Goal: Task Accomplishment & Management: Complete application form

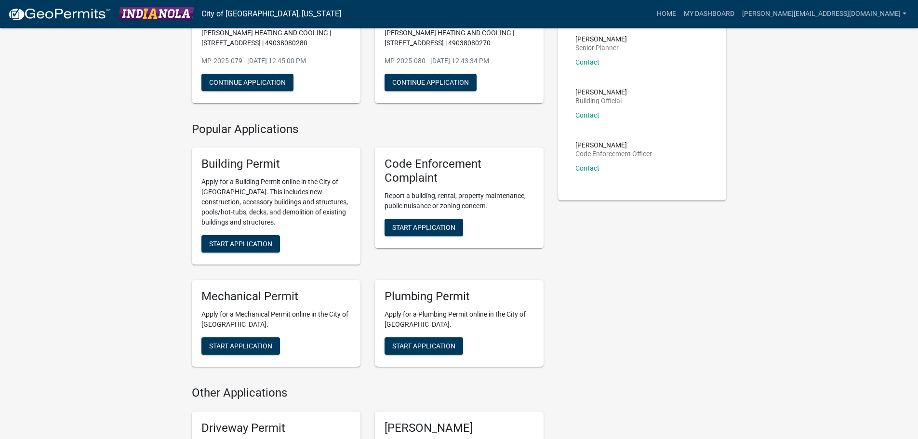
scroll to position [145, 0]
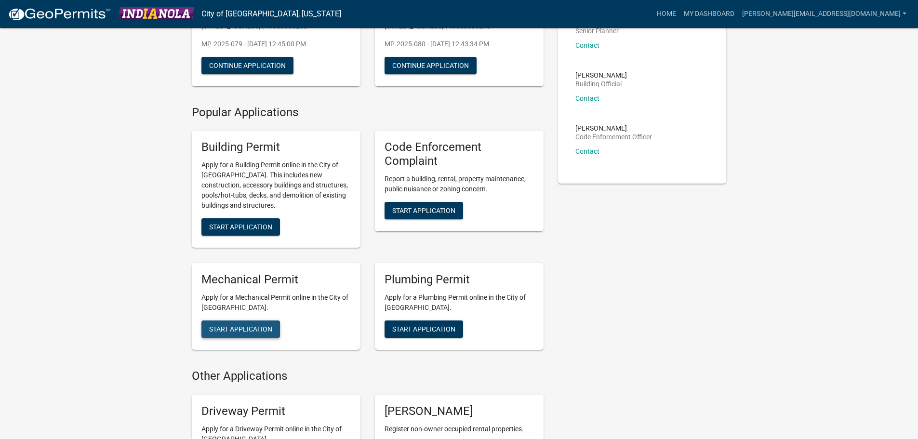
click at [255, 330] on span "Start Application" at bounding box center [240, 329] width 63 height 8
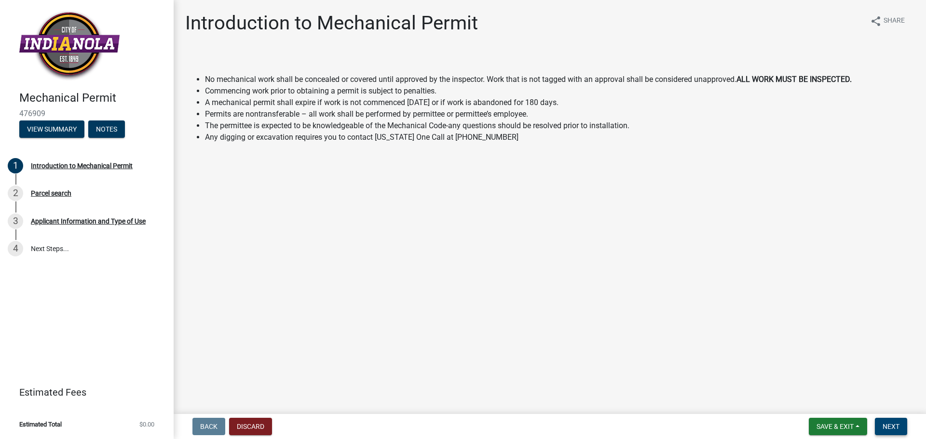
click at [902, 424] on button "Next" at bounding box center [891, 426] width 32 height 17
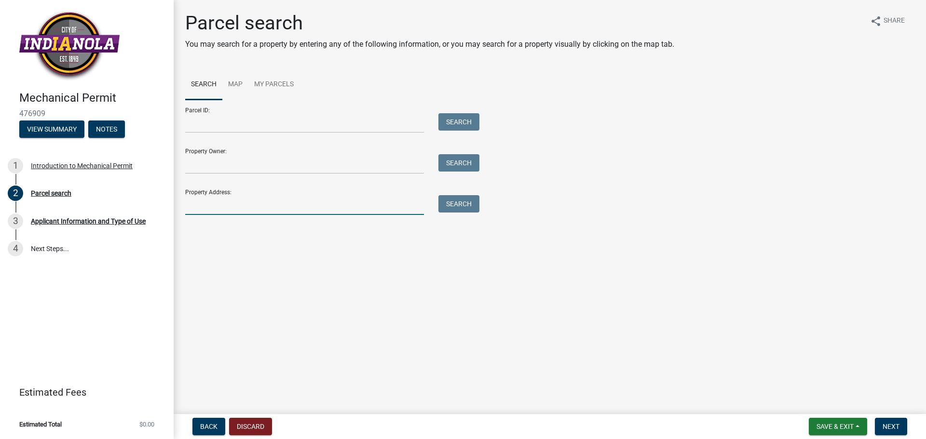
click at [219, 208] on input "Property Address:" at bounding box center [304, 205] width 239 height 20
type input "504 N 20TH ST"
click at [474, 206] on button "Search" at bounding box center [458, 203] width 41 height 17
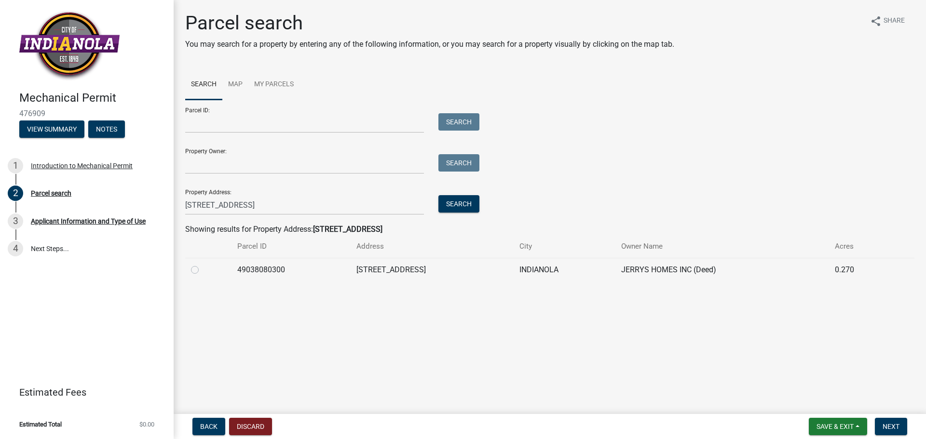
click at [202, 264] on label at bounding box center [202, 264] width 0 height 0
click at [202, 270] on input "radio" at bounding box center [205, 267] width 6 height 6
radio input "true"
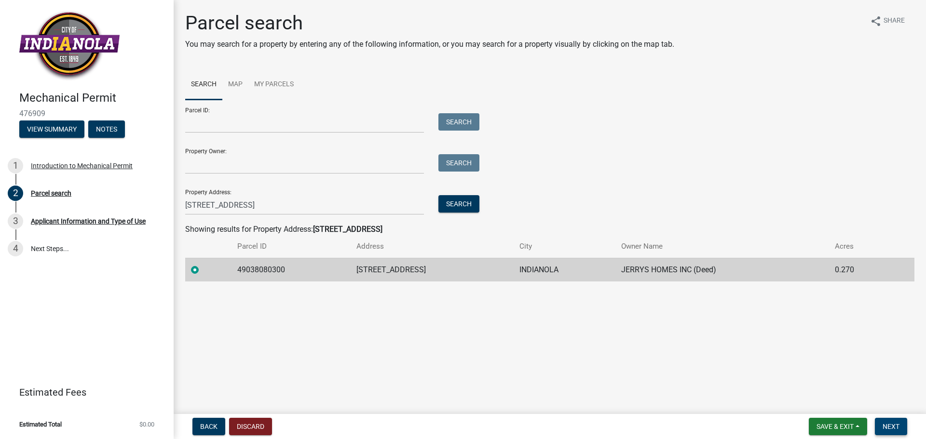
click at [890, 424] on span "Next" at bounding box center [890, 427] width 17 height 8
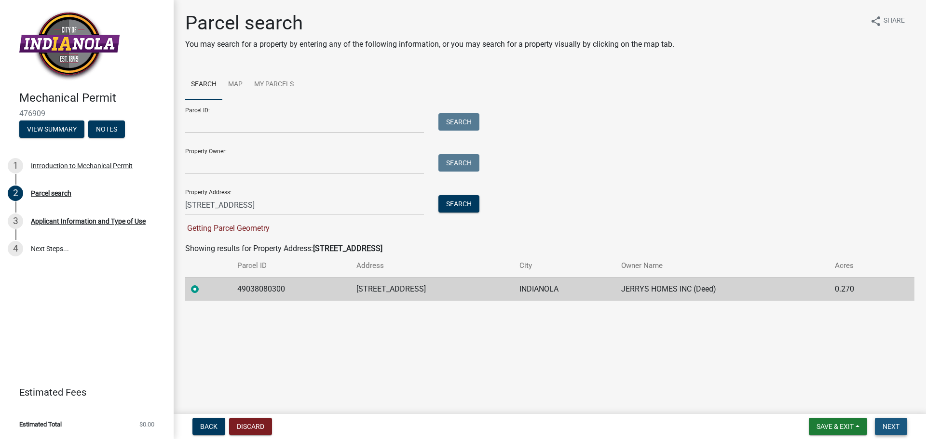
click at [895, 424] on span "Next" at bounding box center [890, 427] width 17 height 8
click at [894, 427] on span "Next" at bounding box center [890, 427] width 17 height 8
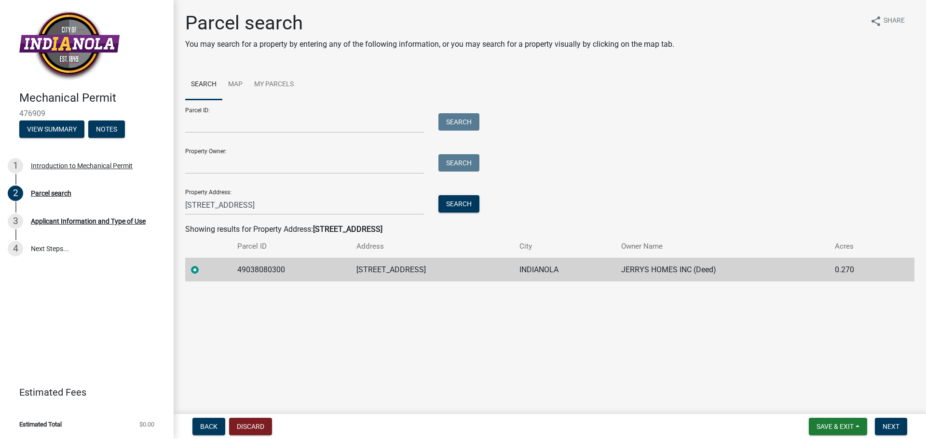
click at [456, 325] on main "Parcel search You may search for a property by entering any of the following in…" at bounding box center [550, 205] width 752 height 410
click at [890, 426] on span "Next" at bounding box center [890, 427] width 17 height 8
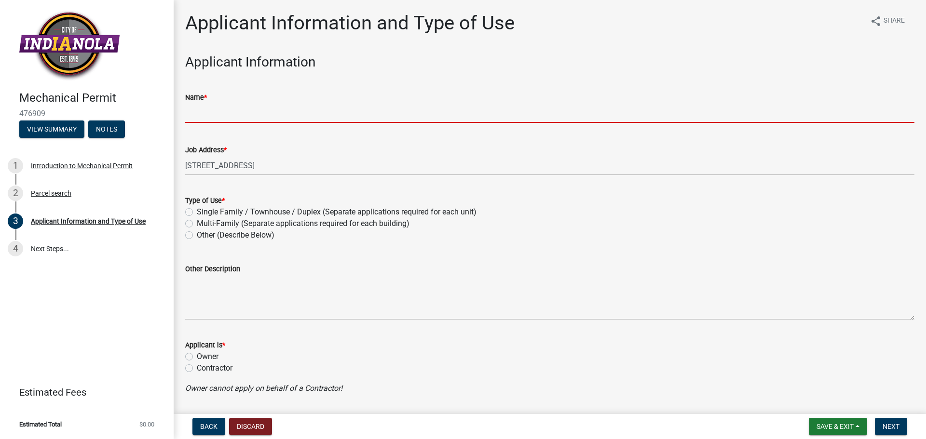
click at [200, 111] on input "Name *" at bounding box center [549, 113] width 729 height 20
type input "[PERSON_NAME] HEATING AND COOLING"
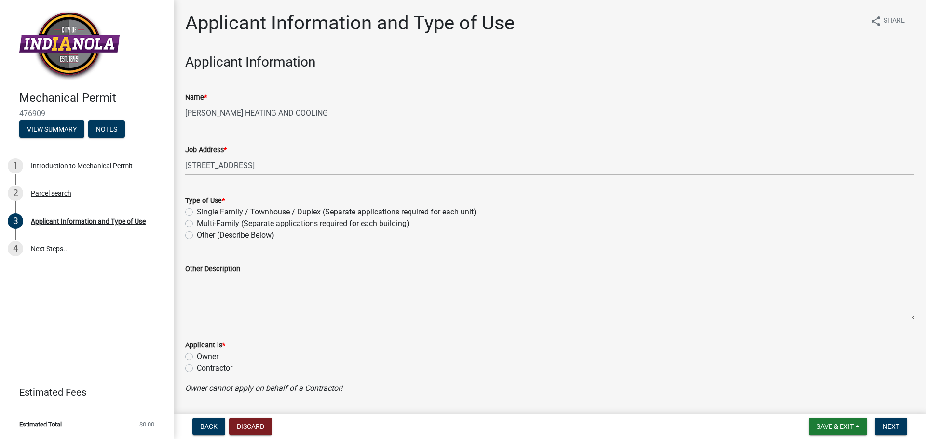
click at [197, 211] on label "Single Family / Townhouse / Duplex (Separate applications required for each uni…" at bounding box center [337, 212] width 280 height 12
click at [197, 211] on input "Single Family / Townhouse / Duplex (Separate applications required for each uni…" at bounding box center [200, 209] width 6 height 6
radio input "true"
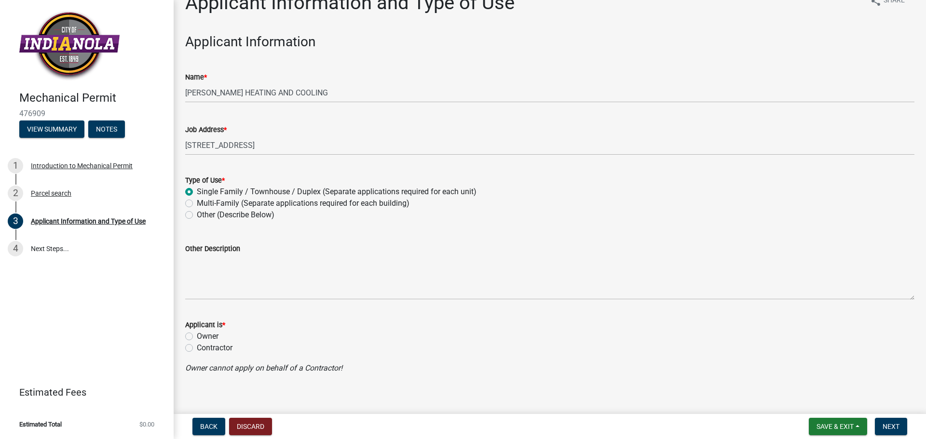
scroll to position [29, 0]
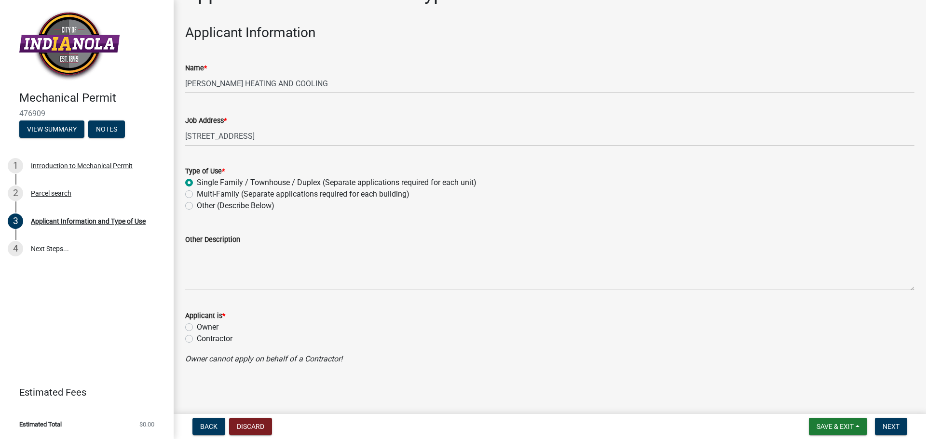
click at [197, 339] on label "Contractor" at bounding box center [215, 339] width 36 height 12
click at [197, 339] on input "Contractor" at bounding box center [200, 336] width 6 height 6
radio input "true"
click at [896, 426] on span "Next" at bounding box center [890, 427] width 17 height 8
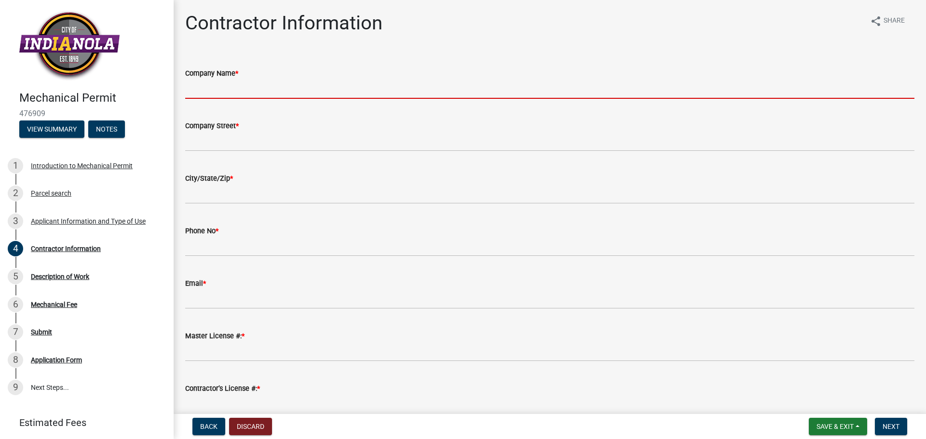
click at [215, 93] on input "Company Name *" at bounding box center [549, 89] width 729 height 20
type input "[PERSON_NAME] HEATING AND COOLING"
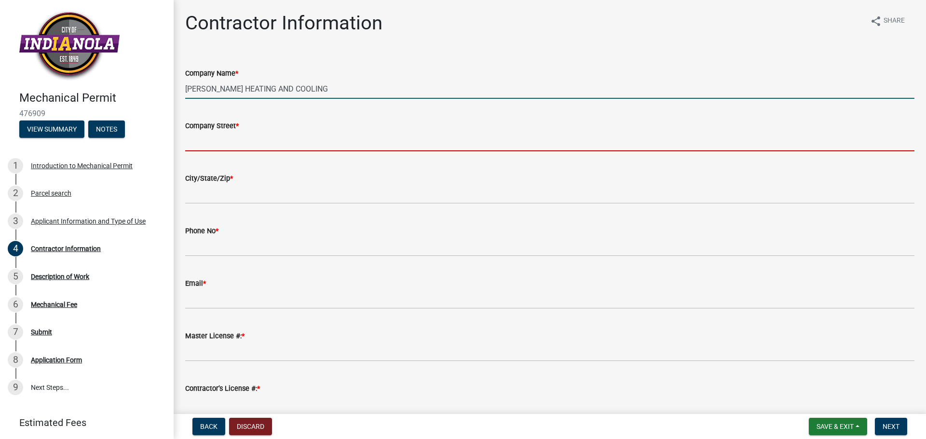
type input "PO BOX 700"
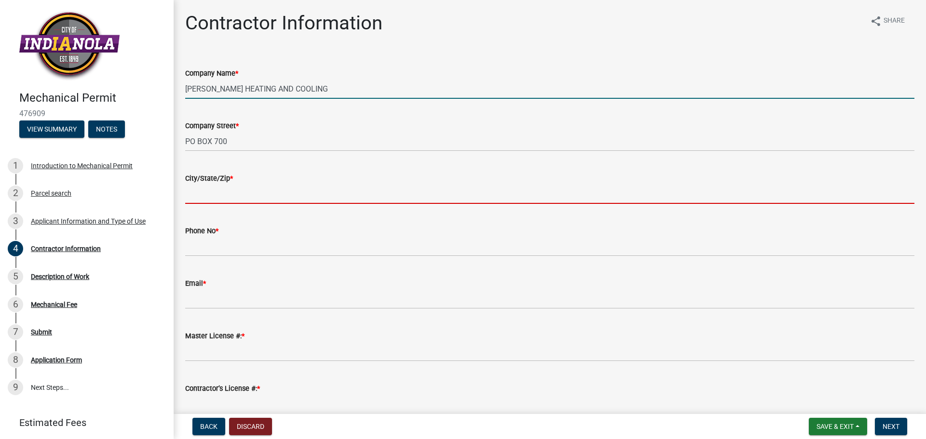
type input "[GEOGRAPHIC_DATA]"
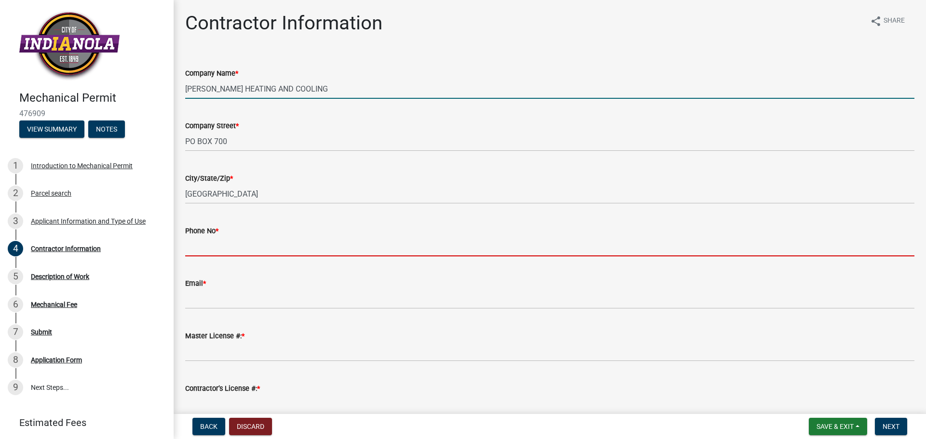
type input "5152876000"
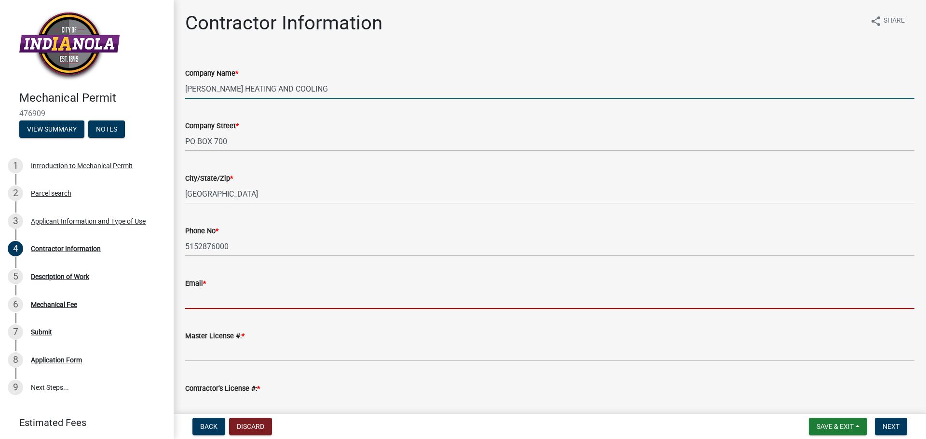
type input "[PERSON_NAME][EMAIL_ADDRESS][DOMAIN_NAME]"
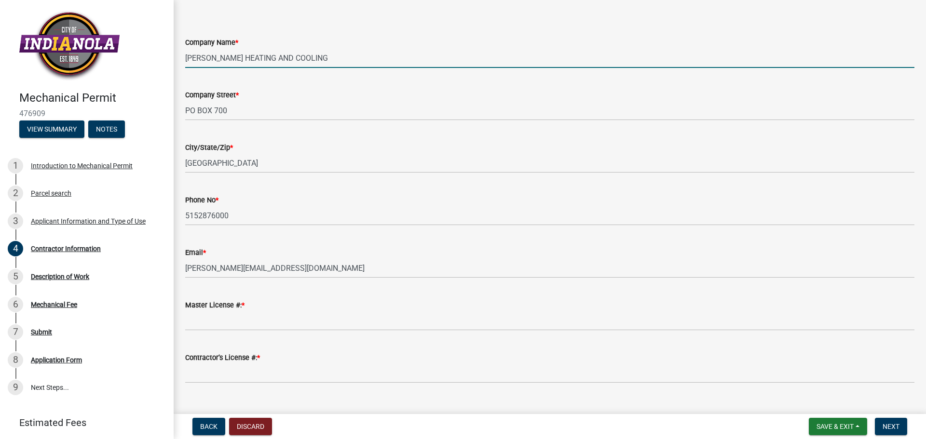
scroll to position [49, 0]
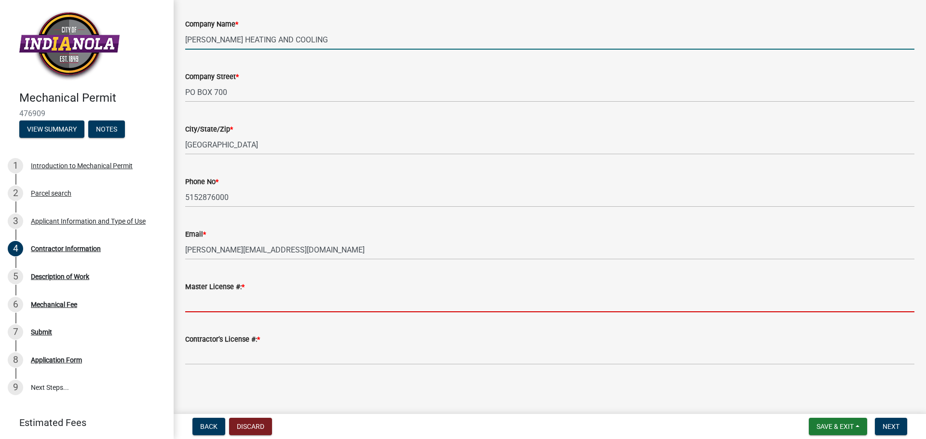
click at [218, 301] on input "Master License #: *" at bounding box center [549, 303] width 729 height 20
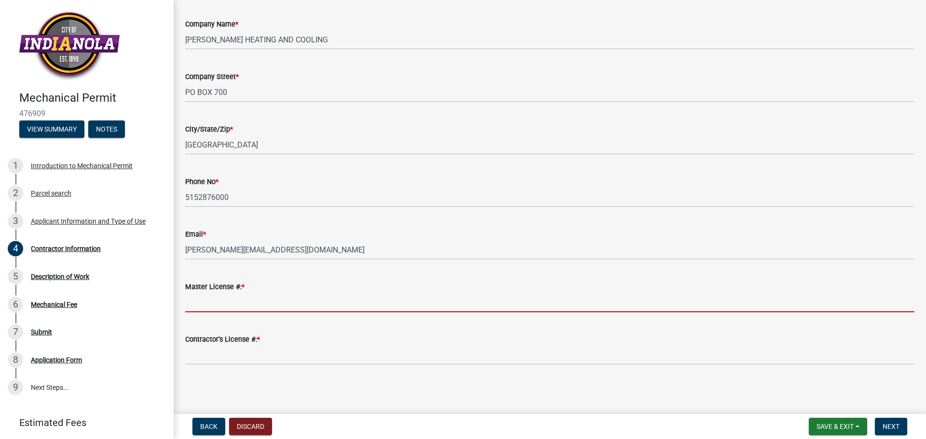
type input "9359"
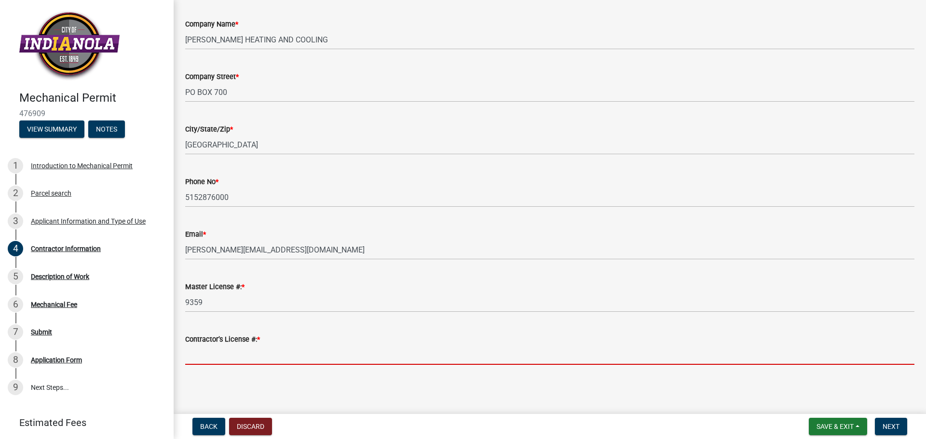
click at [227, 350] on input "Contractor’s License #: *" at bounding box center [549, 355] width 729 height 20
type input "C129975"
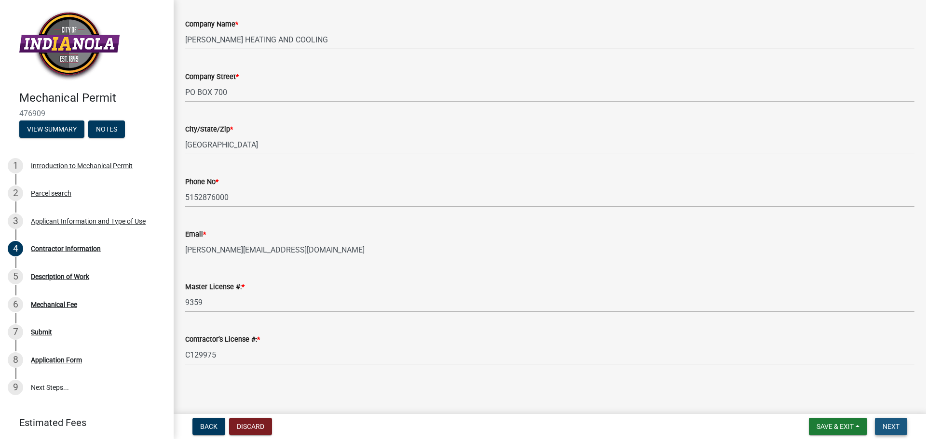
click at [895, 426] on span "Next" at bounding box center [890, 427] width 17 height 8
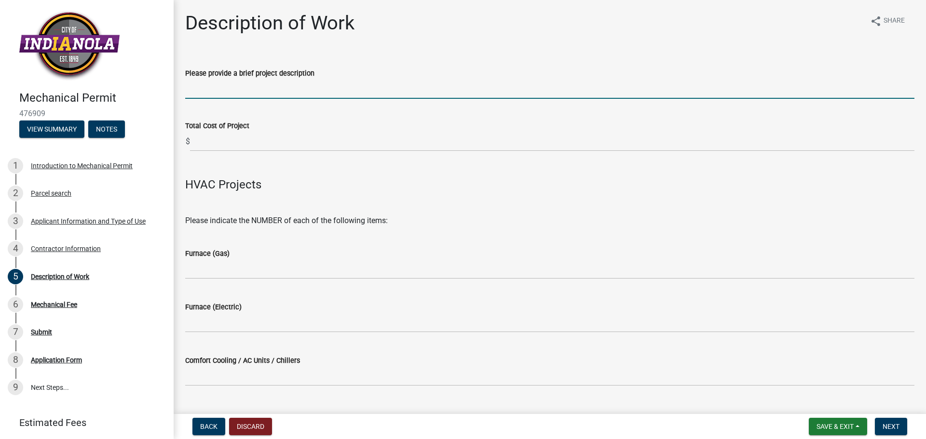
click at [276, 94] on input "Please provide a brief project description" at bounding box center [549, 89] width 729 height 20
type input "HVAC"
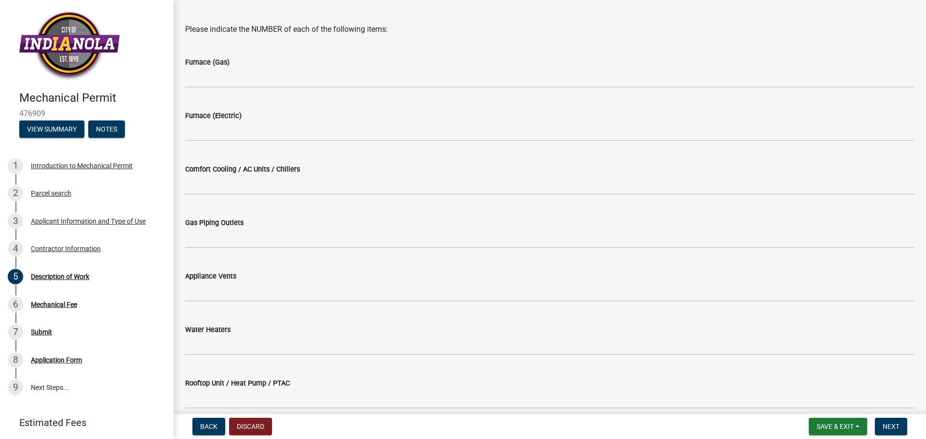
scroll to position [193, 0]
click at [894, 424] on span "Next" at bounding box center [890, 427] width 17 height 8
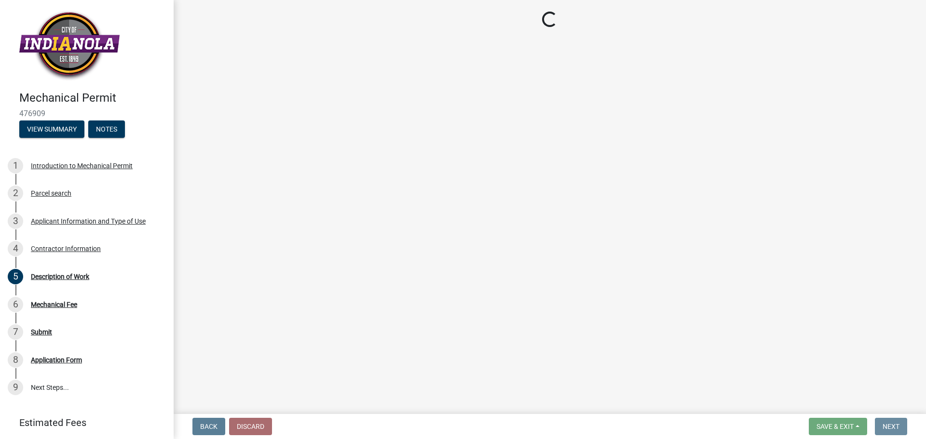
scroll to position [0, 0]
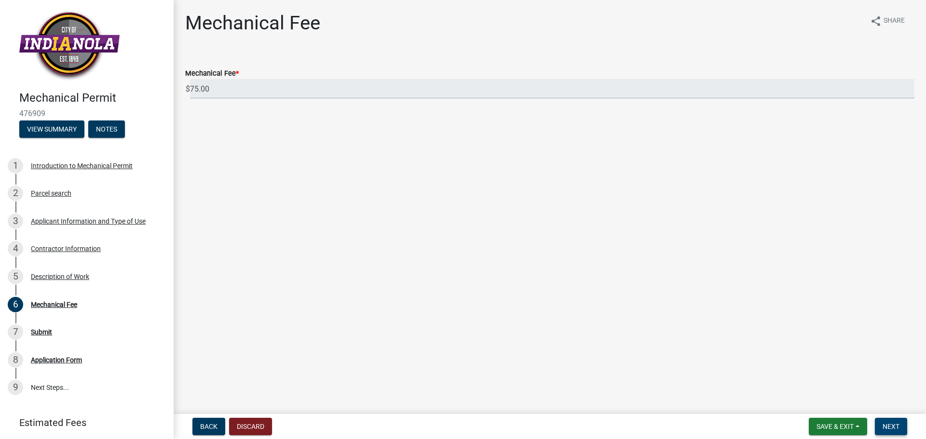
click at [891, 424] on span "Next" at bounding box center [890, 427] width 17 height 8
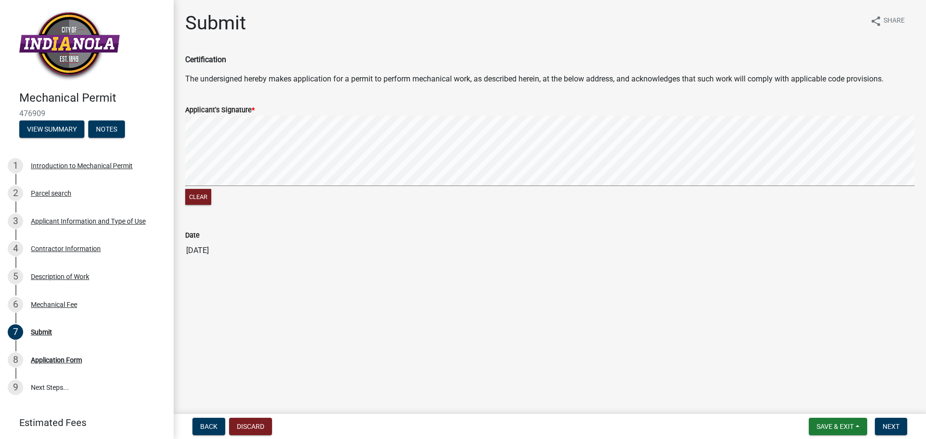
click at [238, 211] on wm-data-entity-input "Applicant's Signature * Clear" at bounding box center [549, 154] width 729 height 123
click at [266, 192] on div "Clear" at bounding box center [549, 162] width 729 height 92
click at [894, 424] on span "Next" at bounding box center [890, 427] width 17 height 8
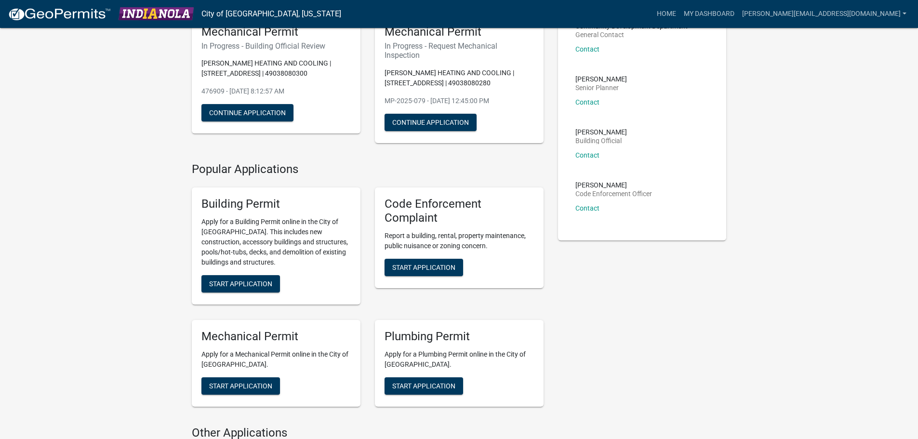
scroll to position [96, 0]
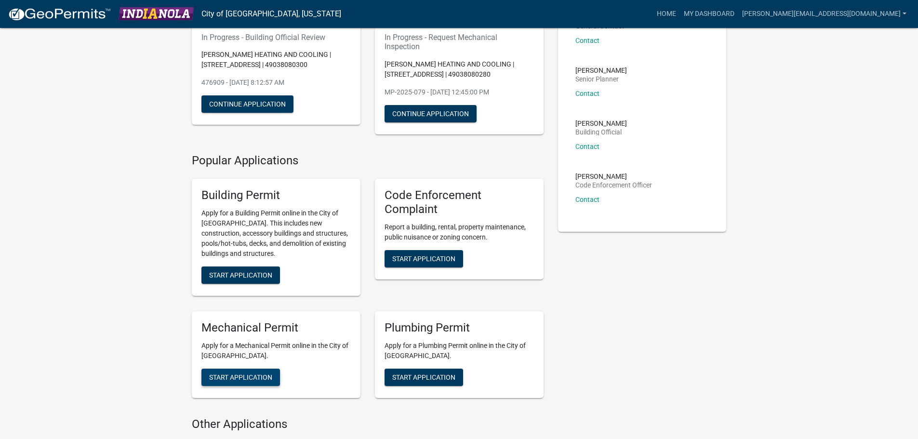
click at [235, 377] on span "Start Application" at bounding box center [240, 378] width 63 height 8
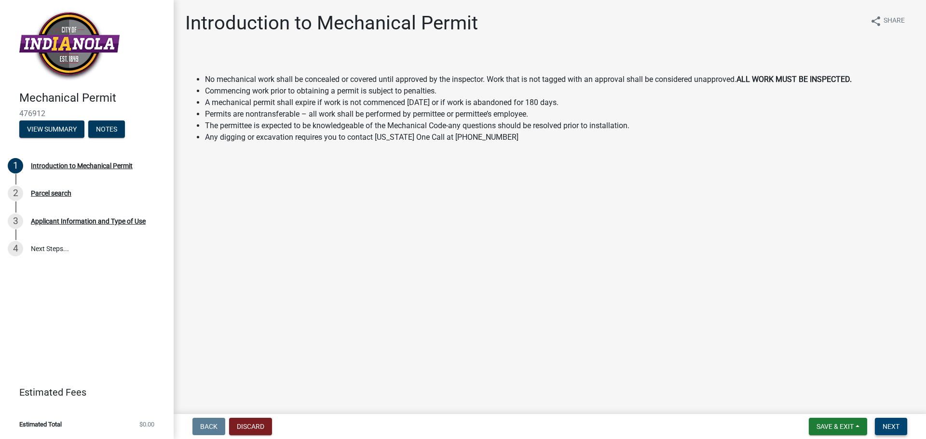
click at [889, 427] on span "Next" at bounding box center [890, 427] width 17 height 8
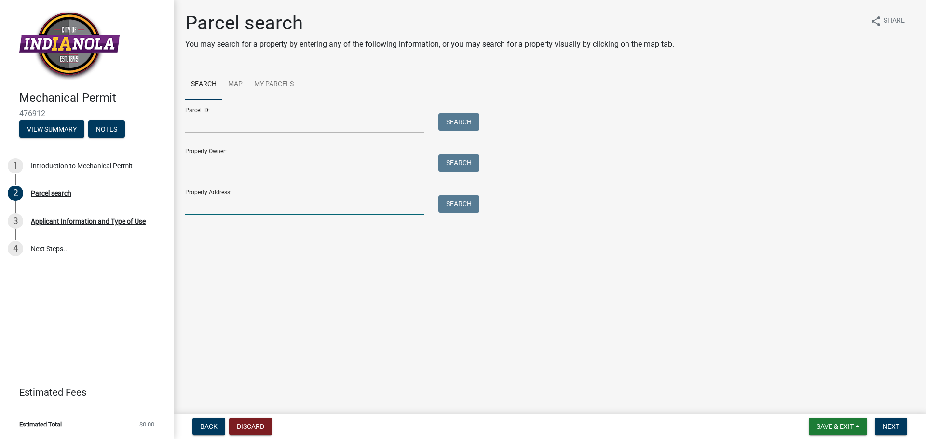
click at [200, 204] on input "Property Address:" at bounding box center [304, 205] width 239 height 20
type input "[STREET_ADDRESS]"
click at [451, 205] on button "Search" at bounding box center [458, 203] width 41 height 17
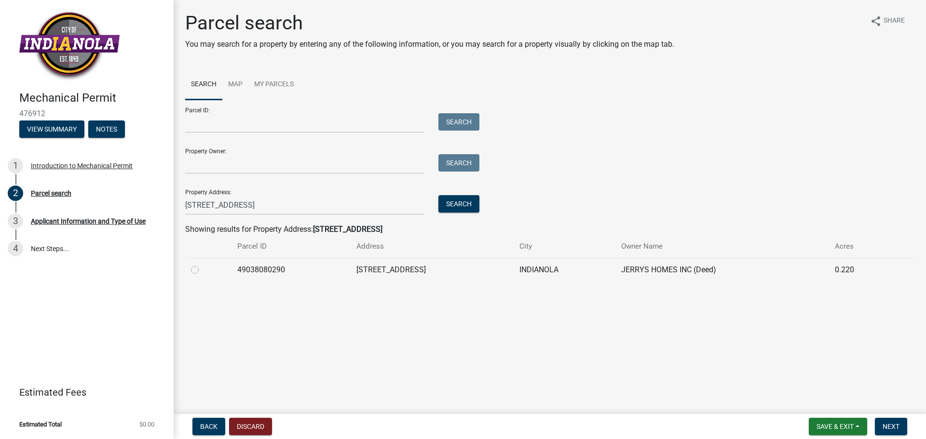
click at [202, 264] on label at bounding box center [202, 264] width 0 height 0
click at [202, 270] on input "radio" at bounding box center [205, 267] width 6 height 6
radio input "true"
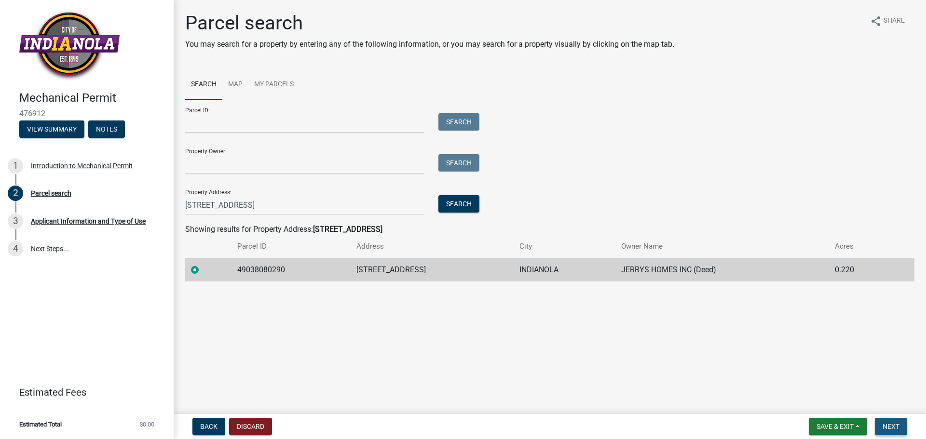
click at [898, 426] on span "Next" at bounding box center [890, 427] width 17 height 8
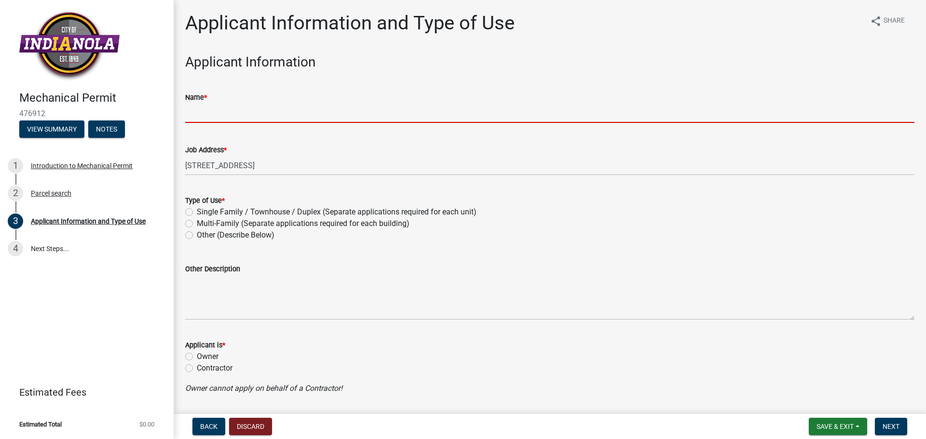
click at [223, 114] on input "Name *" at bounding box center [549, 113] width 729 height 20
type input "[PERSON_NAME] HEATING AND COOLING"
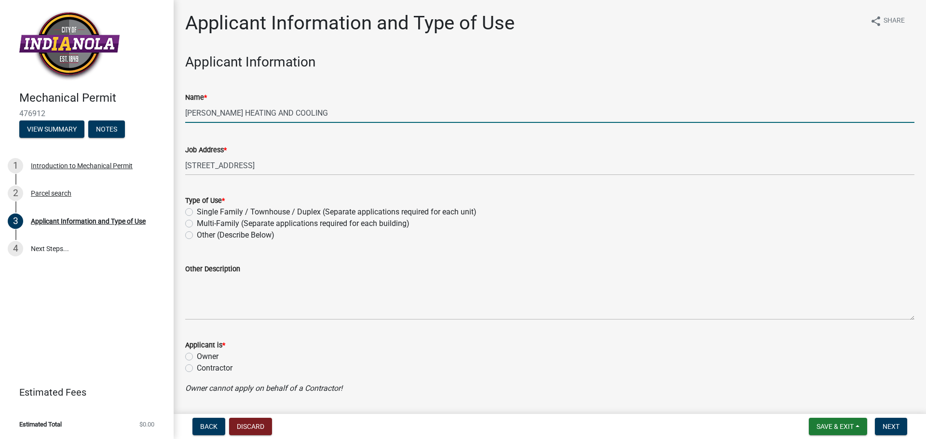
scroll to position [29, 0]
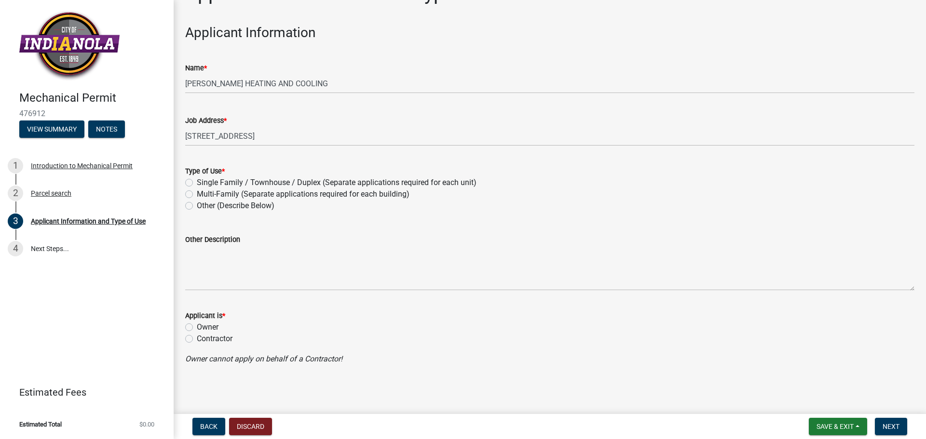
click at [197, 180] on label "Single Family / Townhouse / Duplex (Separate applications required for each uni…" at bounding box center [337, 183] width 280 height 12
click at [197, 180] on input "Single Family / Townhouse / Duplex (Separate applications required for each uni…" at bounding box center [200, 180] width 6 height 6
radio input "true"
click at [197, 336] on label "Contractor" at bounding box center [215, 339] width 36 height 12
click at [197, 336] on input "Contractor" at bounding box center [200, 336] width 6 height 6
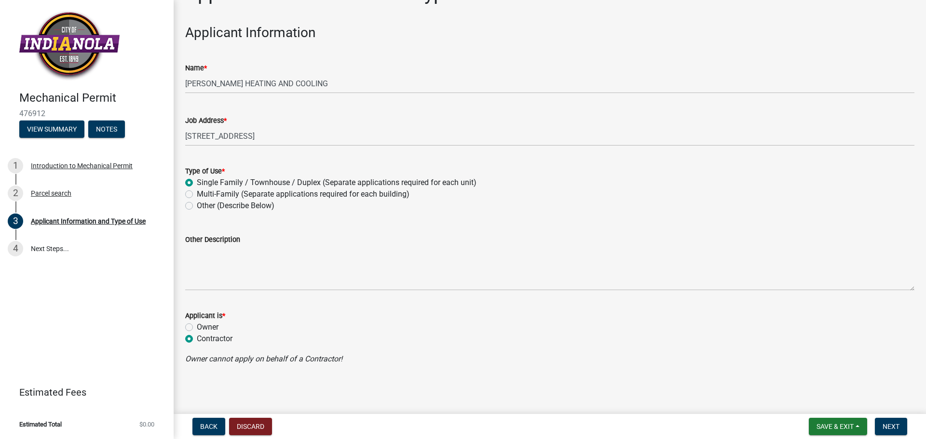
radio input "true"
click at [900, 431] on button "Next" at bounding box center [891, 426] width 32 height 17
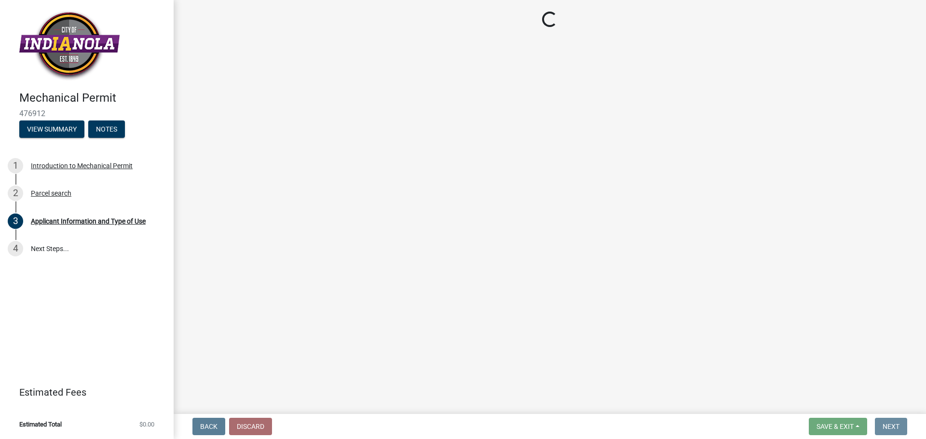
scroll to position [0, 0]
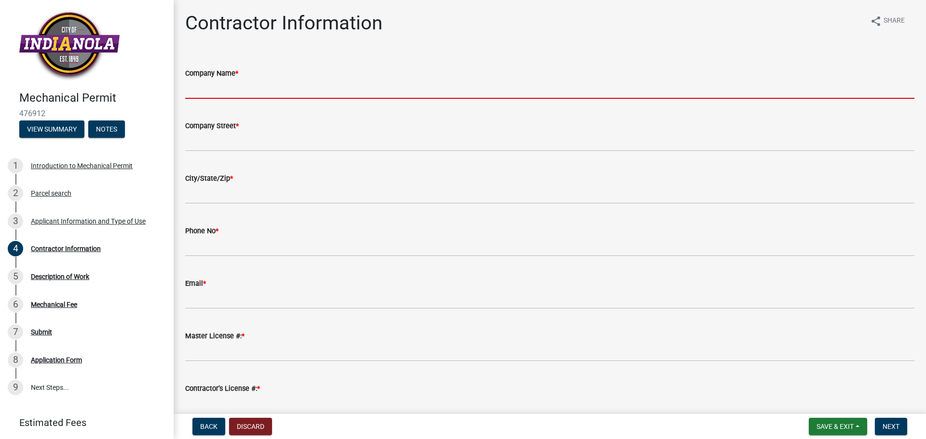
click at [186, 80] on input "Company Name *" at bounding box center [549, 89] width 729 height 20
type input "[PERSON_NAME] HEATING AND COOLING"
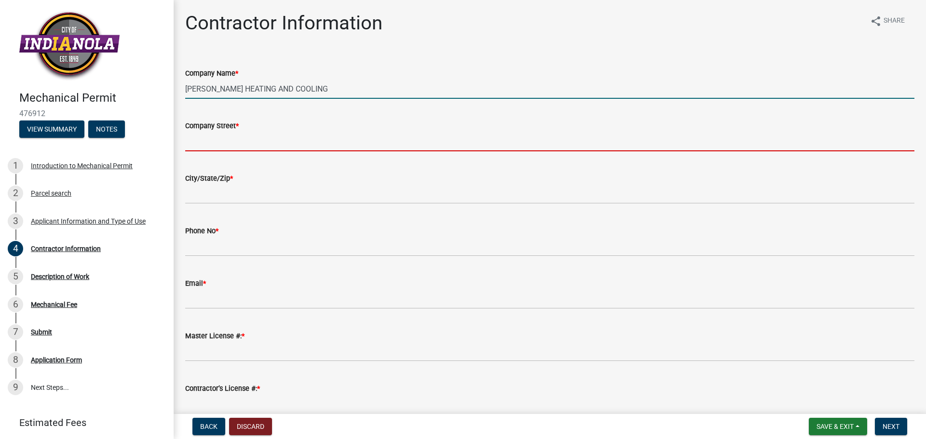
type input "PO BOX 700"
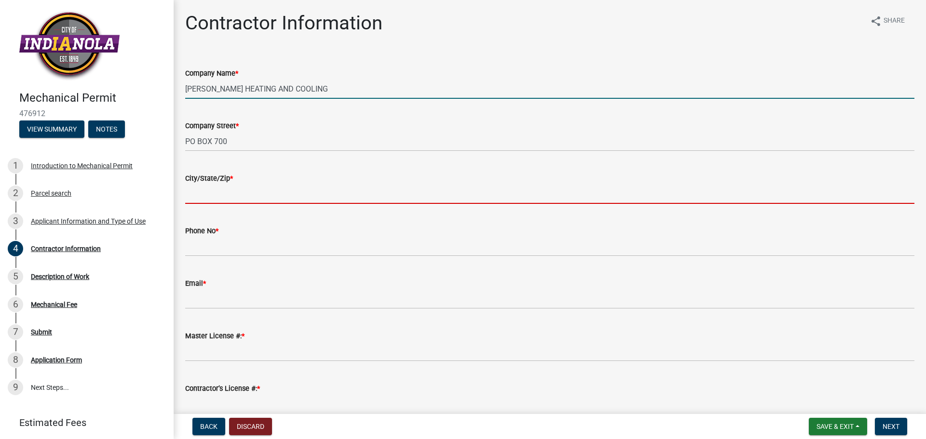
type input "[GEOGRAPHIC_DATA]"
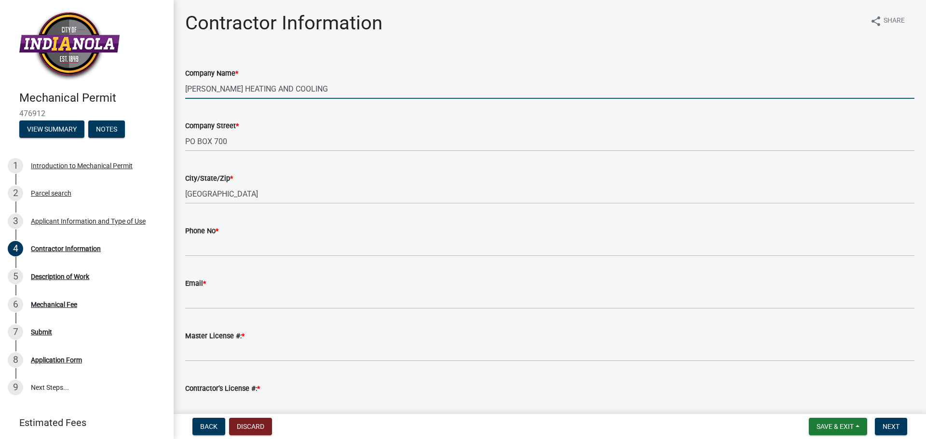
type input "5152876000"
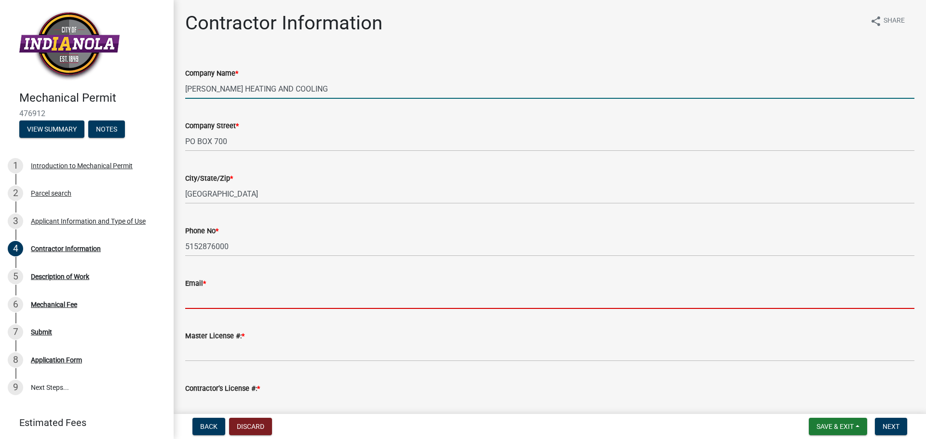
type input "[PERSON_NAME][EMAIL_ADDRESS][DOMAIN_NAME]"
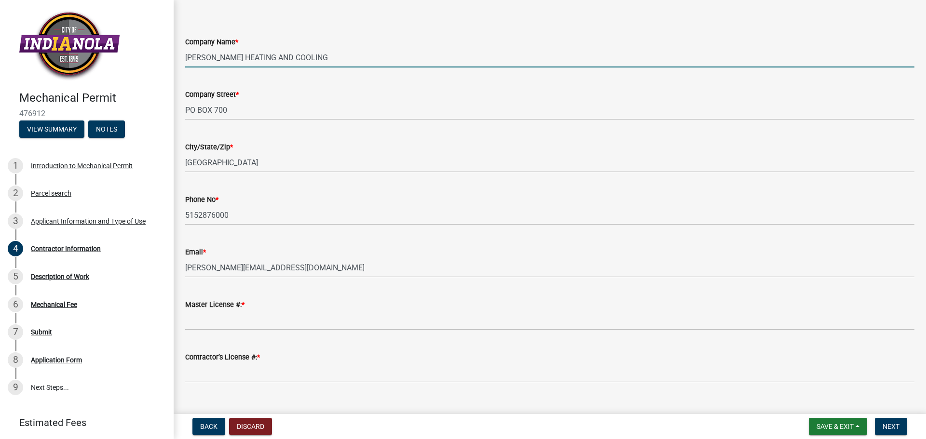
scroll to position [49, 0]
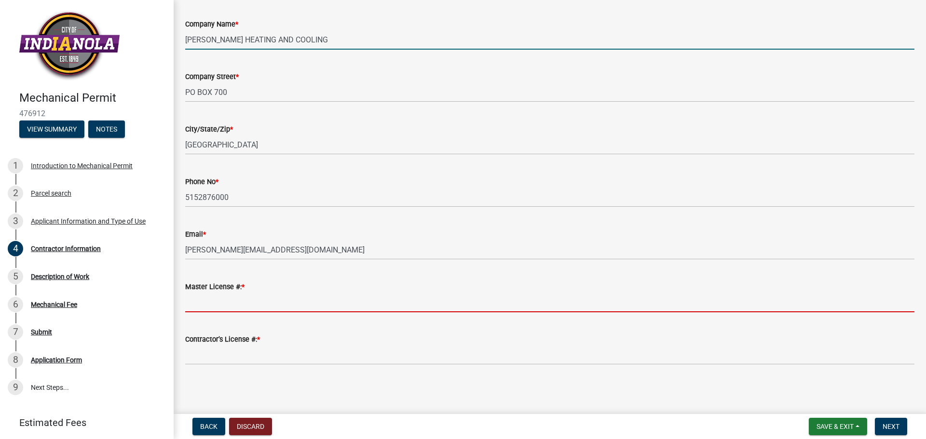
click at [254, 302] on input "Master License #: *" at bounding box center [549, 303] width 729 height 20
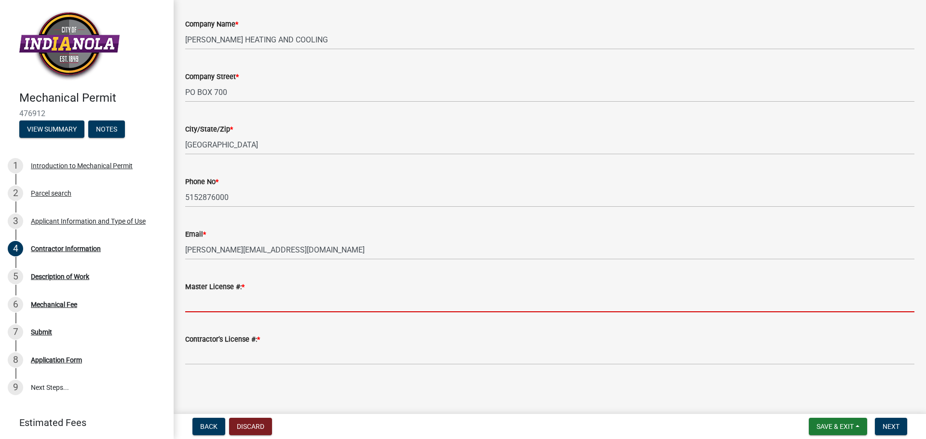
type input "9359"
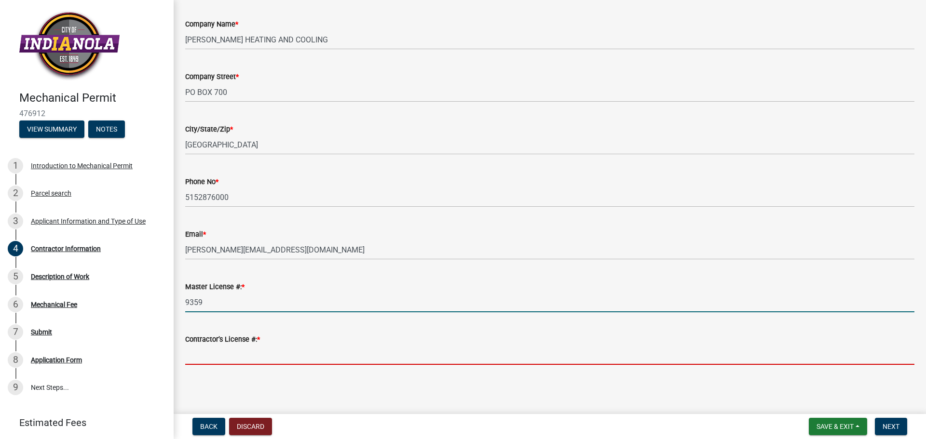
click at [258, 349] on input "Contractor’s License #: *" at bounding box center [549, 355] width 729 height 20
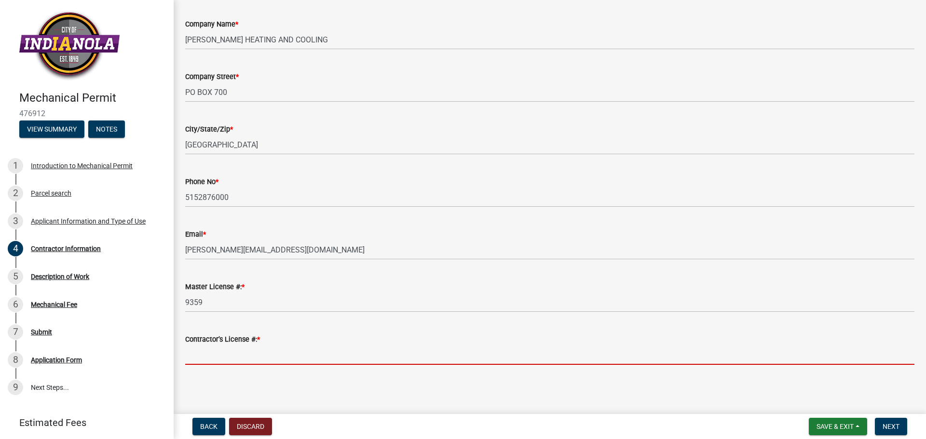
type input "C129975"
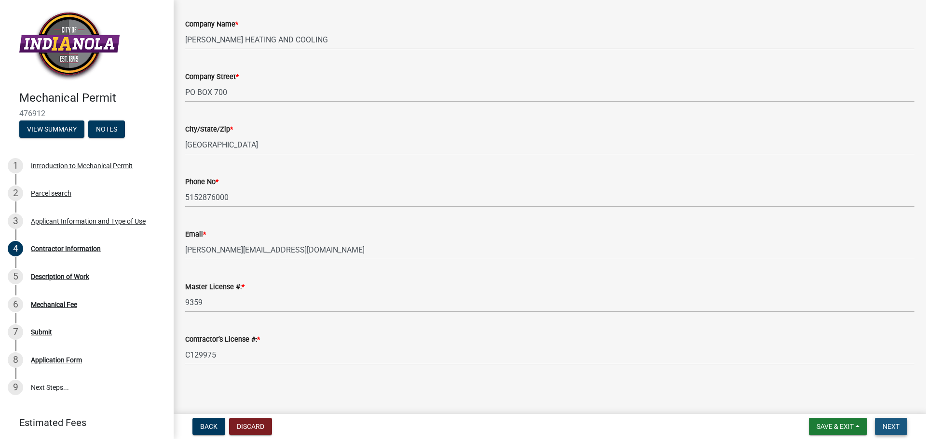
click at [889, 423] on span "Next" at bounding box center [890, 427] width 17 height 8
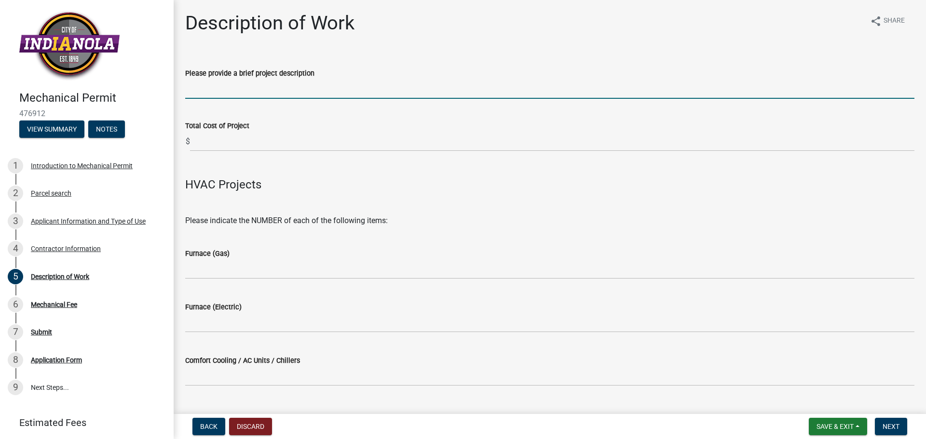
click at [294, 88] on input "Please provide a brief project description" at bounding box center [549, 89] width 729 height 20
type input "HVAC"
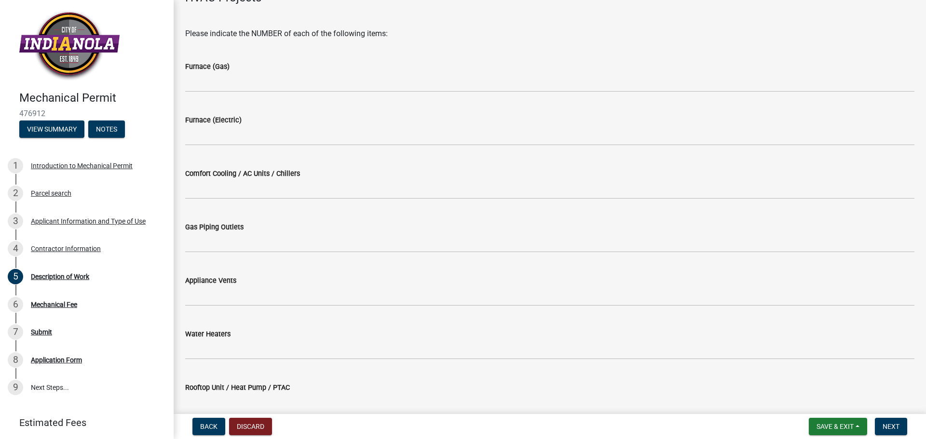
scroll to position [193, 0]
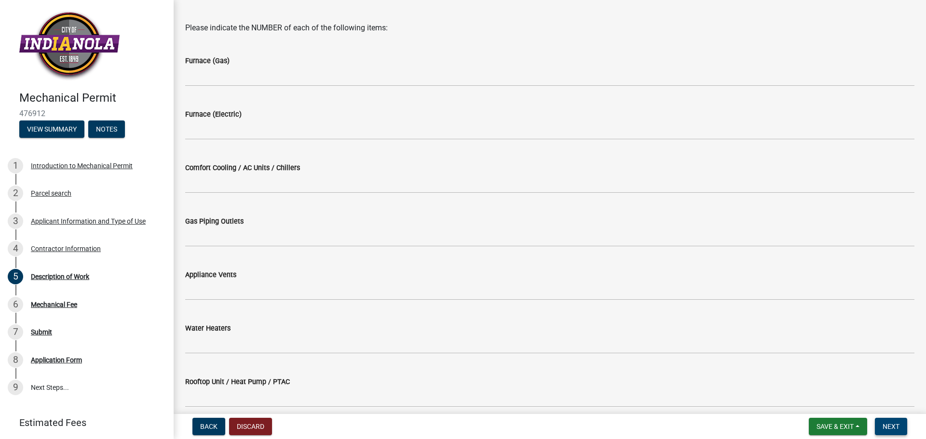
click at [900, 425] on button "Next" at bounding box center [891, 426] width 32 height 17
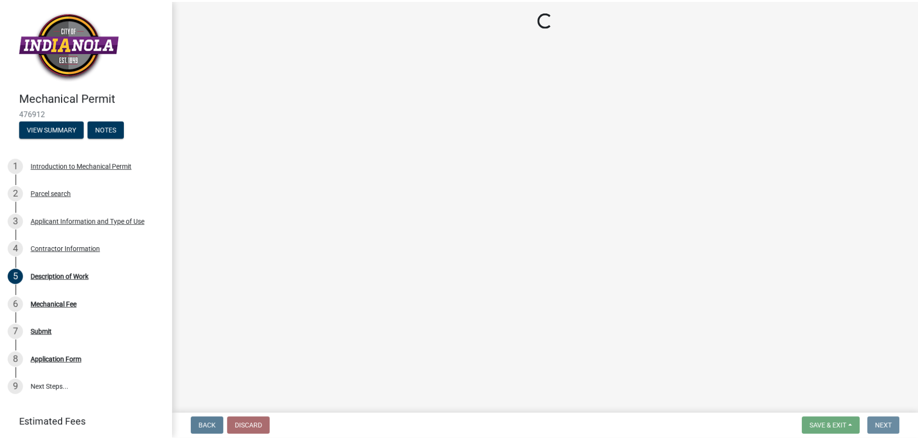
scroll to position [0, 0]
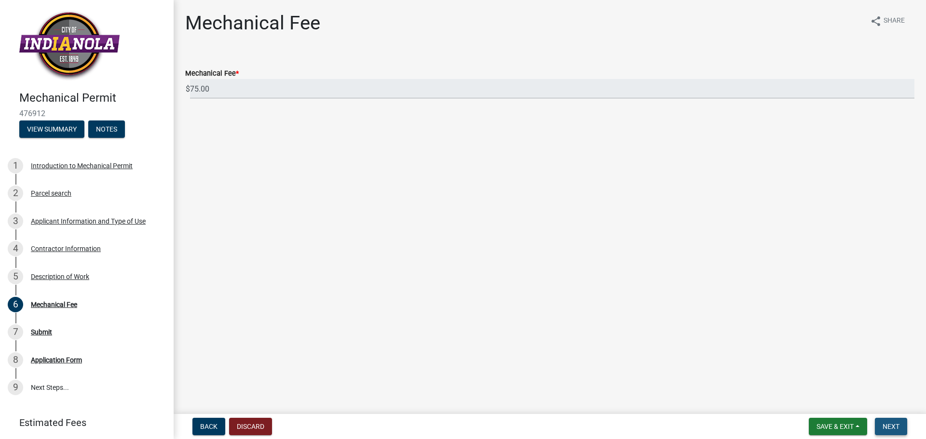
click at [899, 424] on span "Next" at bounding box center [890, 427] width 17 height 8
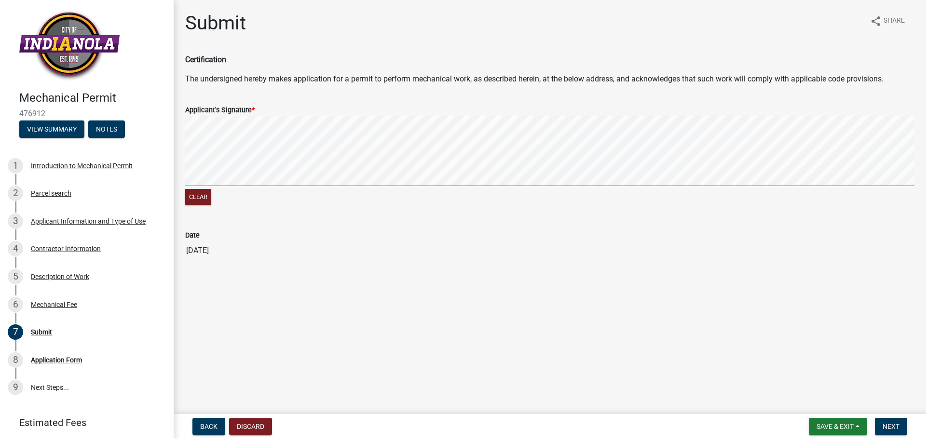
click at [237, 188] on signature-pad at bounding box center [549, 152] width 729 height 73
click at [259, 190] on div "Clear" at bounding box center [549, 162] width 729 height 92
click at [901, 422] on button "Next" at bounding box center [891, 426] width 32 height 17
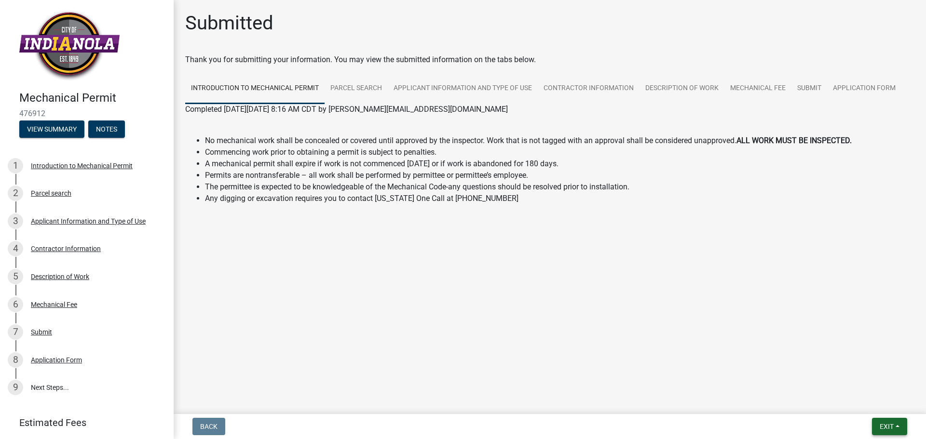
click at [882, 426] on span "Exit" at bounding box center [886, 427] width 14 height 8
click at [851, 404] on button "Save & Exit" at bounding box center [868, 401] width 77 height 23
